Goal: Information Seeking & Learning: Learn about a topic

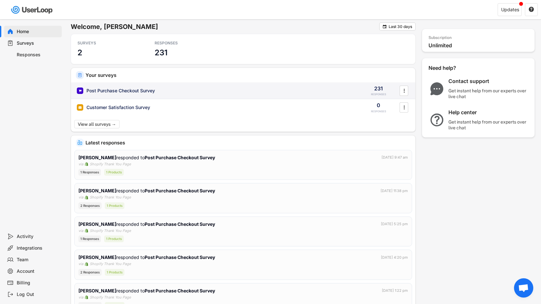
click at [108, 89] on div "Post Purchase Checkout Survey" at bounding box center [120, 90] width 68 height 6
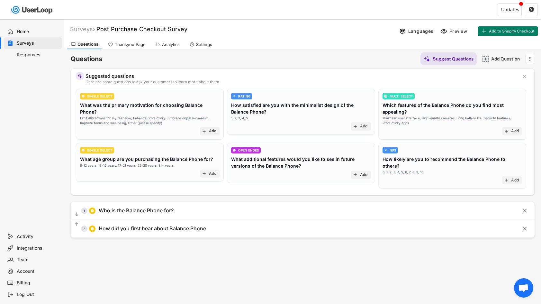
click at [165, 46] on div "Analytics" at bounding box center [171, 44] width 18 height 5
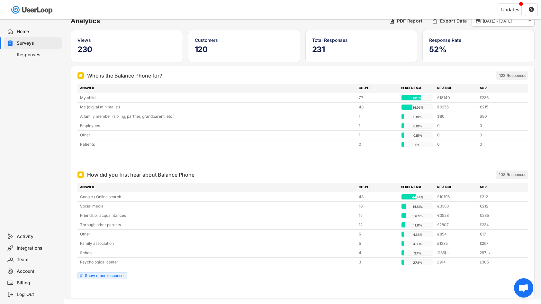
scroll to position [39, 0]
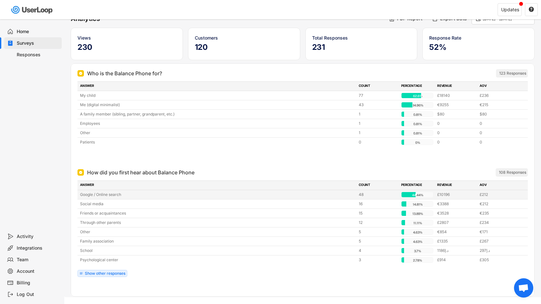
click at [98, 195] on div "Google / Online search" at bounding box center [217, 195] width 275 height 6
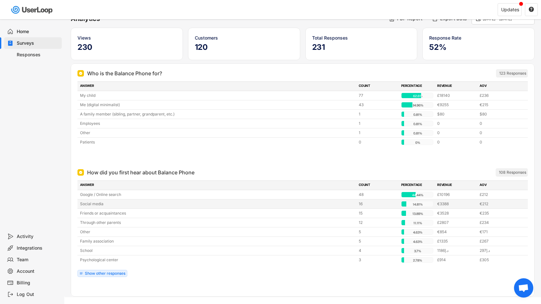
click at [92, 205] on div "Social media" at bounding box center [217, 204] width 275 height 6
click at [61, 206] on div "Home Surveys Responses" at bounding box center [32, 124] width 64 height 211
click at [119, 273] on div "Show other responses" at bounding box center [105, 273] width 41 height 4
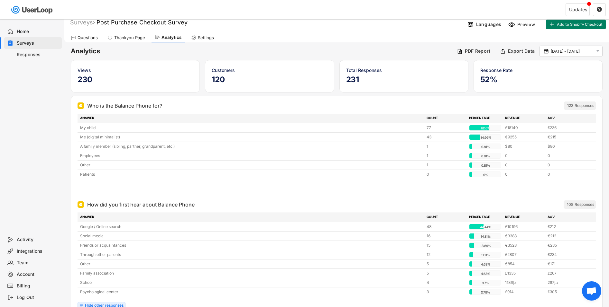
scroll to position [0, 0]
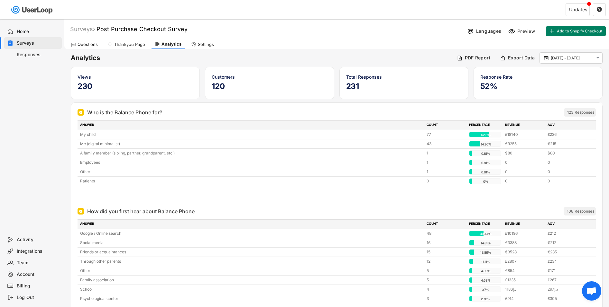
click at [131, 43] on div "Thankyou Page" at bounding box center [129, 44] width 31 height 5
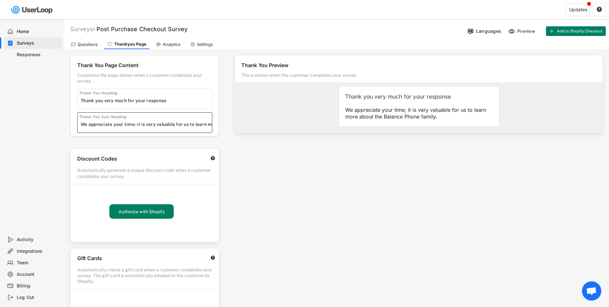
click at [182, 122] on input "input" at bounding box center [146, 125] width 131 height 10
click at [208, 124] on input "input" at bounding box center [146, 125] width 131 height 10
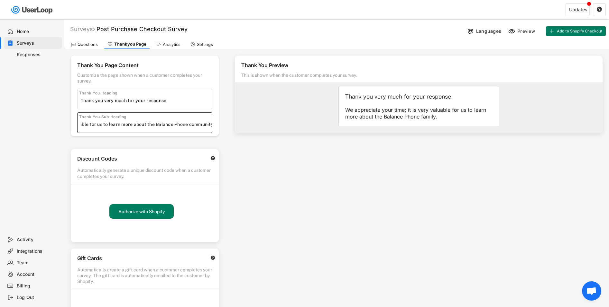
type input "We appreciate your time; it is very valuable for us to learn more about the Bal…"
click at [333, 159] on div "Thank You Preview This is shown when the customer completes your survey. Thank …" at bounding box center [418, 183] width 380 height 269
click at [496, 30] on div "Languages" at bounding box center [488, 31] width 25 height 6
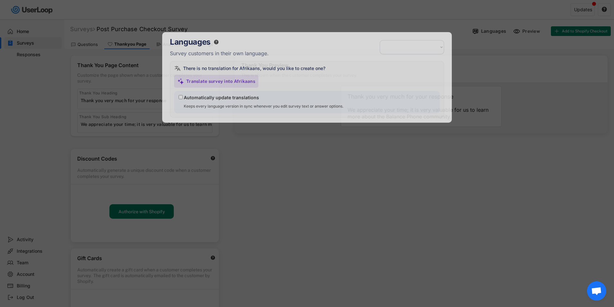
select select ""es""
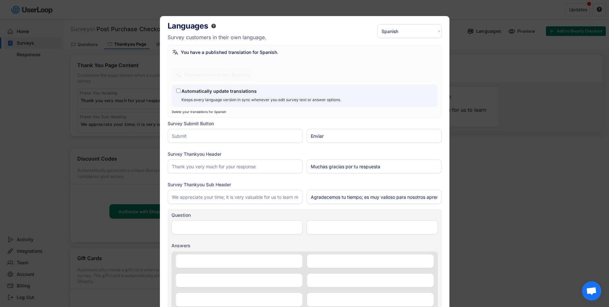
type input "Who is the Balance Phone for?"
type input "¿Para quién es el Balance Phone?"
type input "Me (digital minimalist)"
type input "Yo (minimalista digital)"
type input "My child"
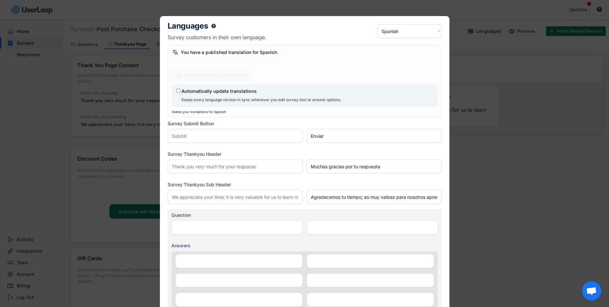
type input "Mi hijo/a"
type input "A family member (sibling, partner, grandparent, etc.)"
type input "Un familiar (hermano, pareja, abuelo, etc.)"
type input "Patients"
type input "Pacientes"
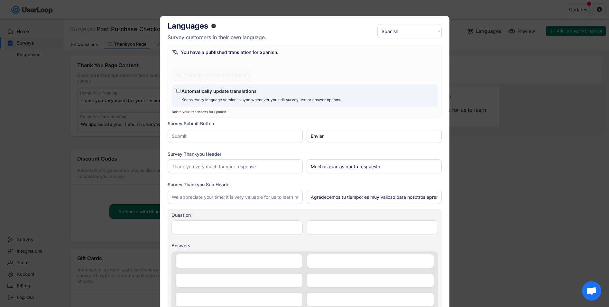
type input "Employees"
type input "Empleados"
type input "Other"
type input "Otro"
type input "How did you first hear about Balance Phone"
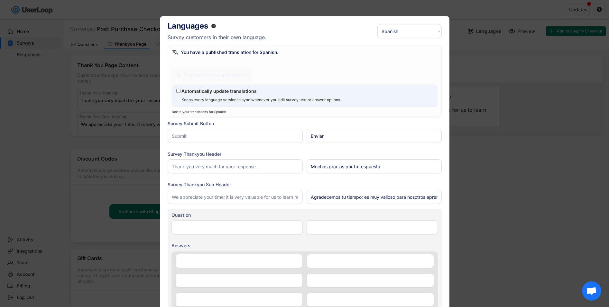
type input "¿Cómo conociste por primera vez de Balance Phone?"
type input "Google / Online search"
type input "Google / Búsqueda online"
type input "Family association"
type input "Asociación familiar"
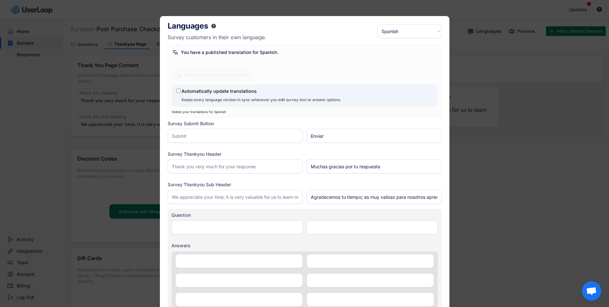
type input "Through other parents"
type input "A través de otros padres"
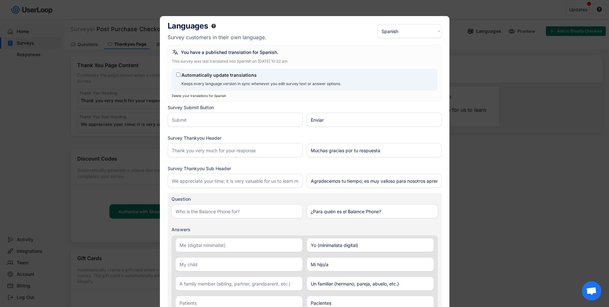
type input "School"
type input "Escuela"
type input "Psychological center"
type input "Centro psicológico"
type input "Social media"
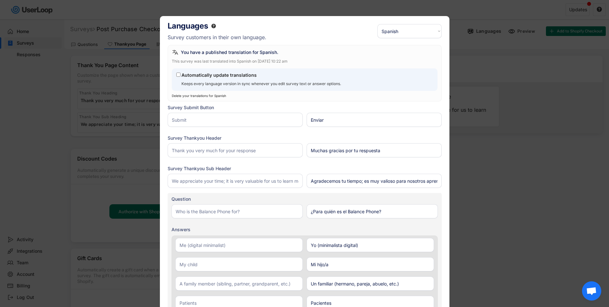
type input "Redes sociales"
type input "Friends or acquaintances"
type input "Amigos o conocidos"
type input "Other"
type input "Otro"
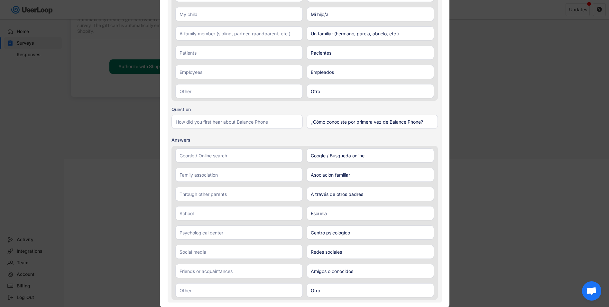
scroll to position [256, 0]
click at [473, 211] on div at bounding box center [304, 153] width 609 height 307
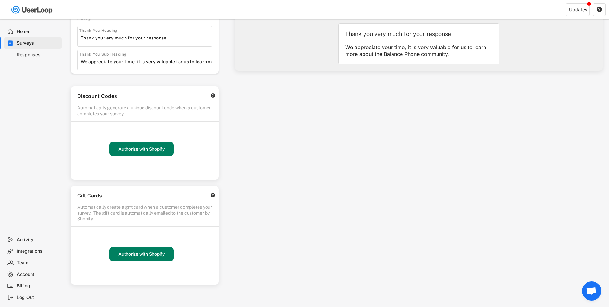
scroll to position [0, 0]
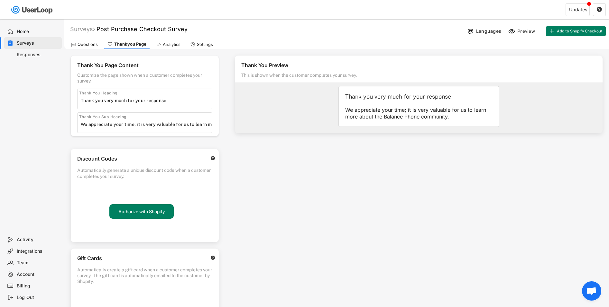
click at [166, 47] on div "Analytics" at bounding box center [172, 44] width 18 height 5
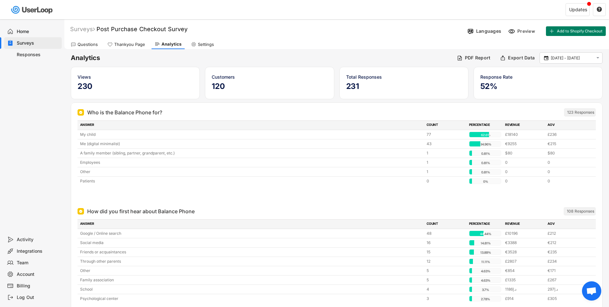
click at [339, 64] on div "Analytics PDF Report Export Data  [DATE] - [DATE]  Views 230 Customers 120 To…" at bounding box center [336, 227] width 544 height 357
click at [373, 59] on h6 "Analytics" at bounding box center [261, 58] width 381 height 9
